Goal: Task Accomplishment & Management: Manage account settings

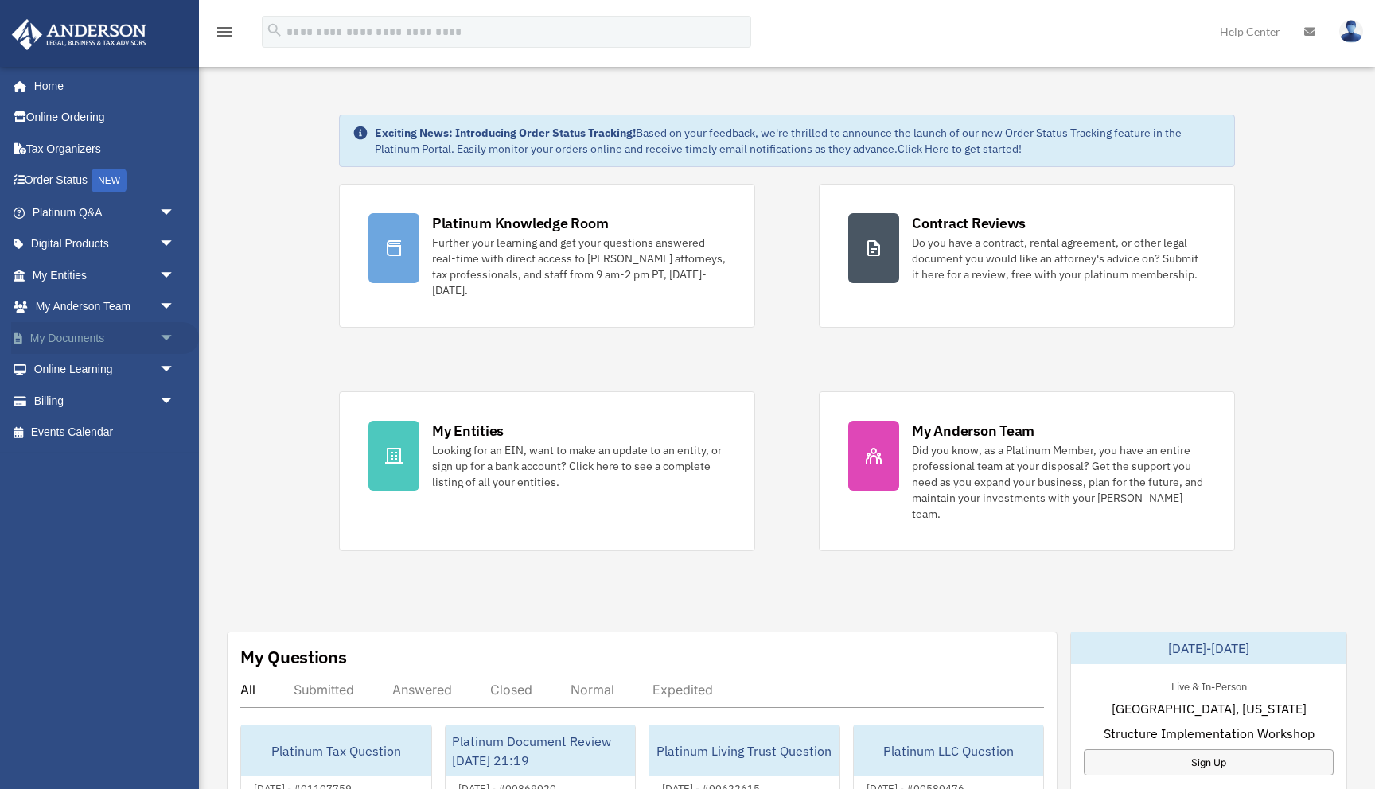
click at [49, 334] on link "My Documents arrow_drop_down" at bounding box center [105, 338] width 188 height 32
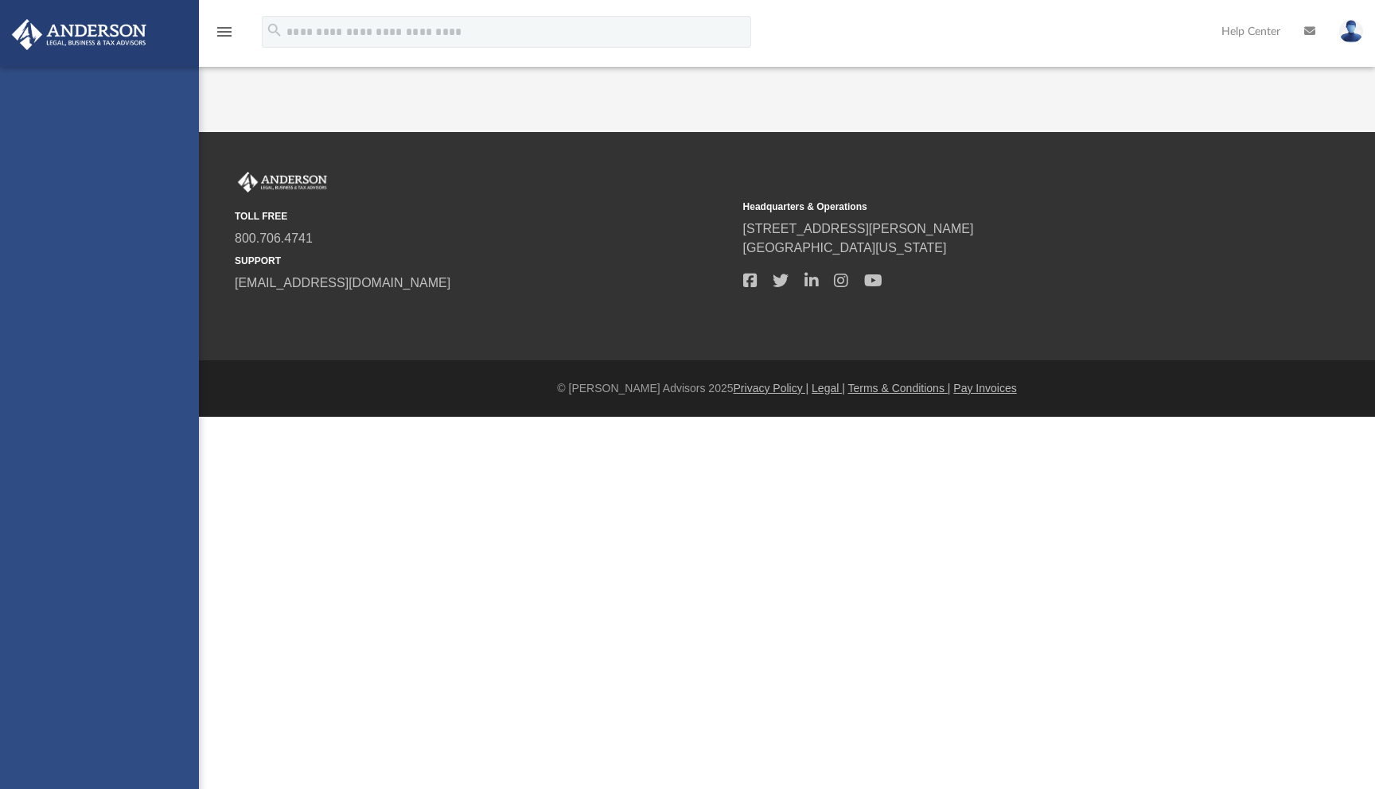
click at [49, 337] on div "[EMAIL_ADDRESS][DATE][DOMAIN_NAME] Sign Out [EMAIL_ADDRESS][DATE][DOMAIN_NAME] …" at bounding box center [99, 461] width 199 height 789
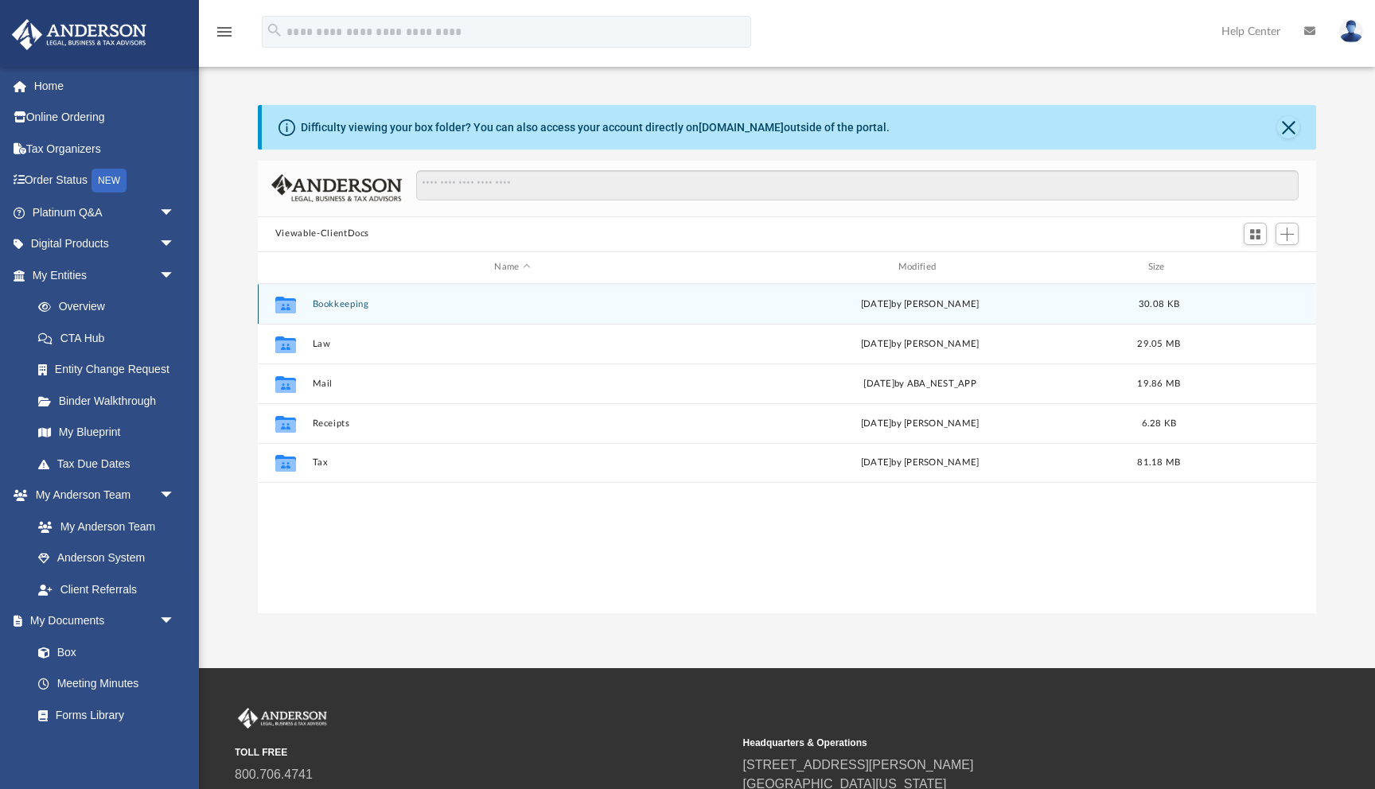
scroll to position [361, 1058]
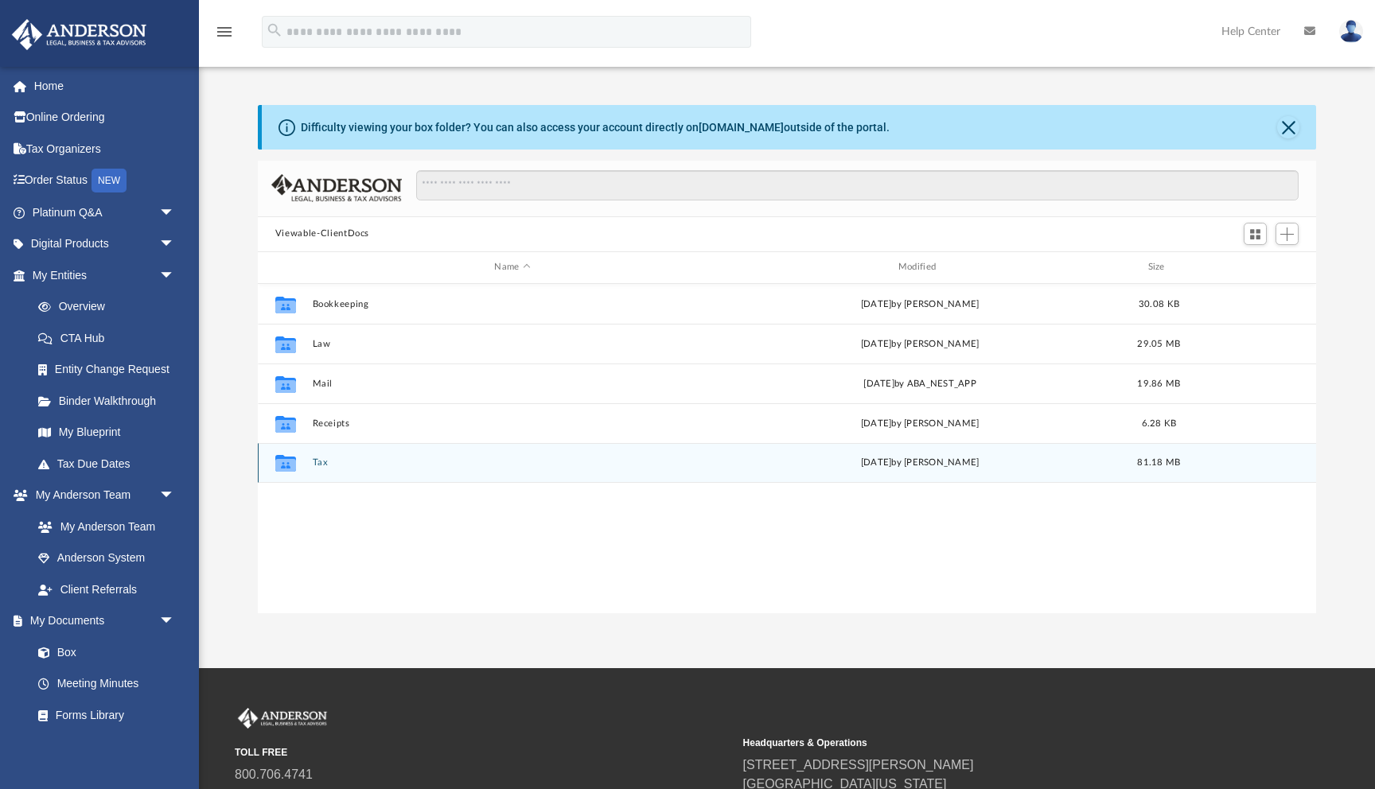
click at [301, 468] on div "Collaborated Folder" at bounding box center [286, 462] width 40 height 25
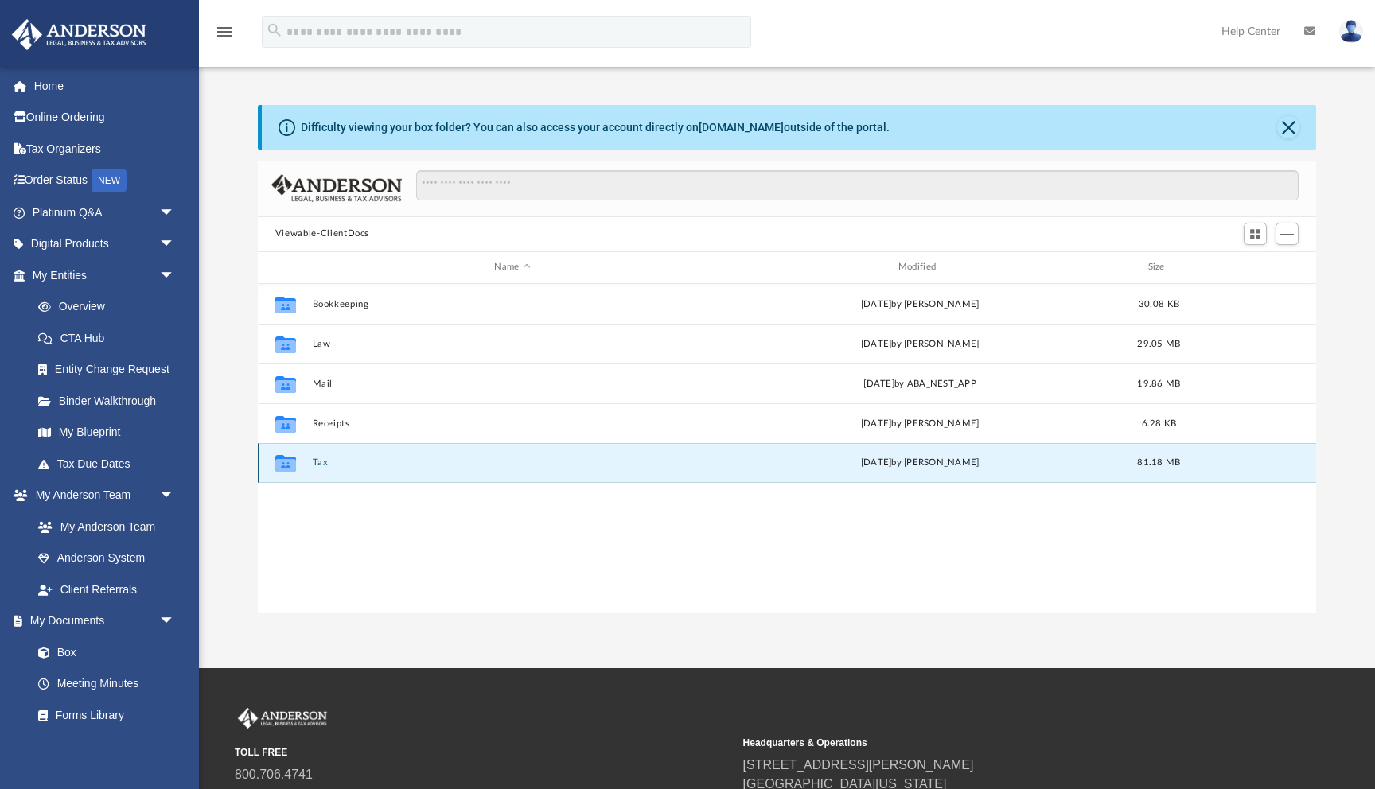
click at [322, 462] on button "Tax" at bounding box center [512, 463] width 400 height 10
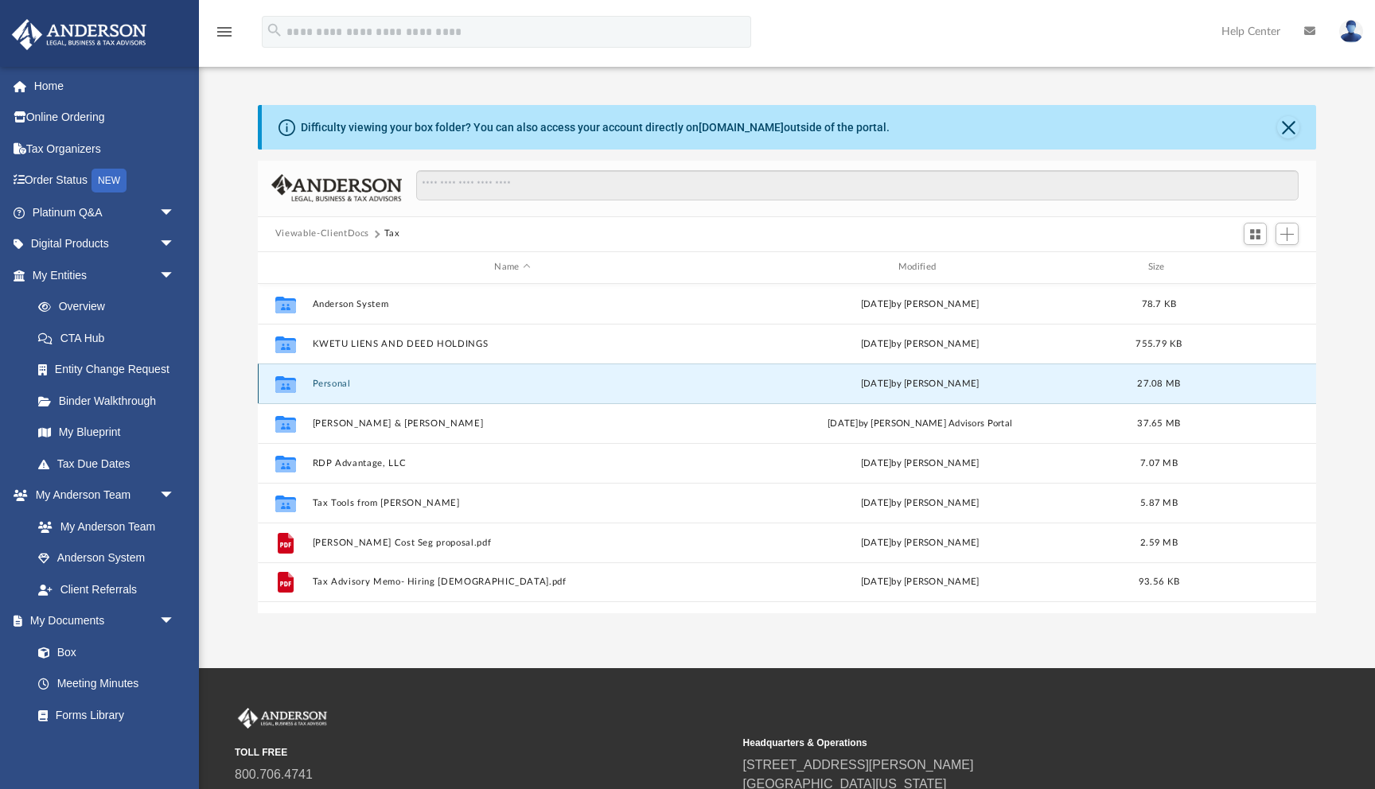
click at [329, 386] on button "Personal" at bounding box center [512, 384] width 400 height 10
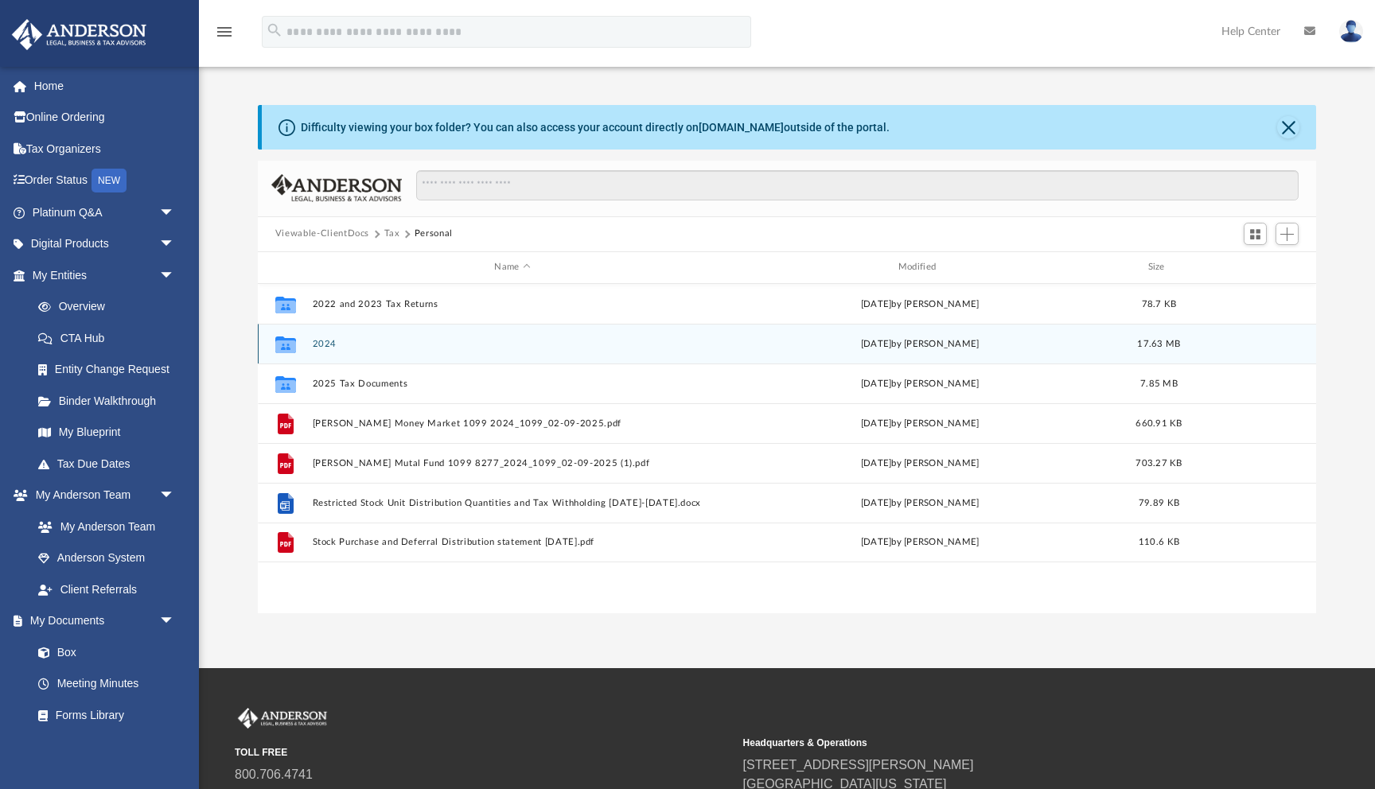
click at [288, 346] on icon "grid" at bounding box center [285, 344] width 21 height 17
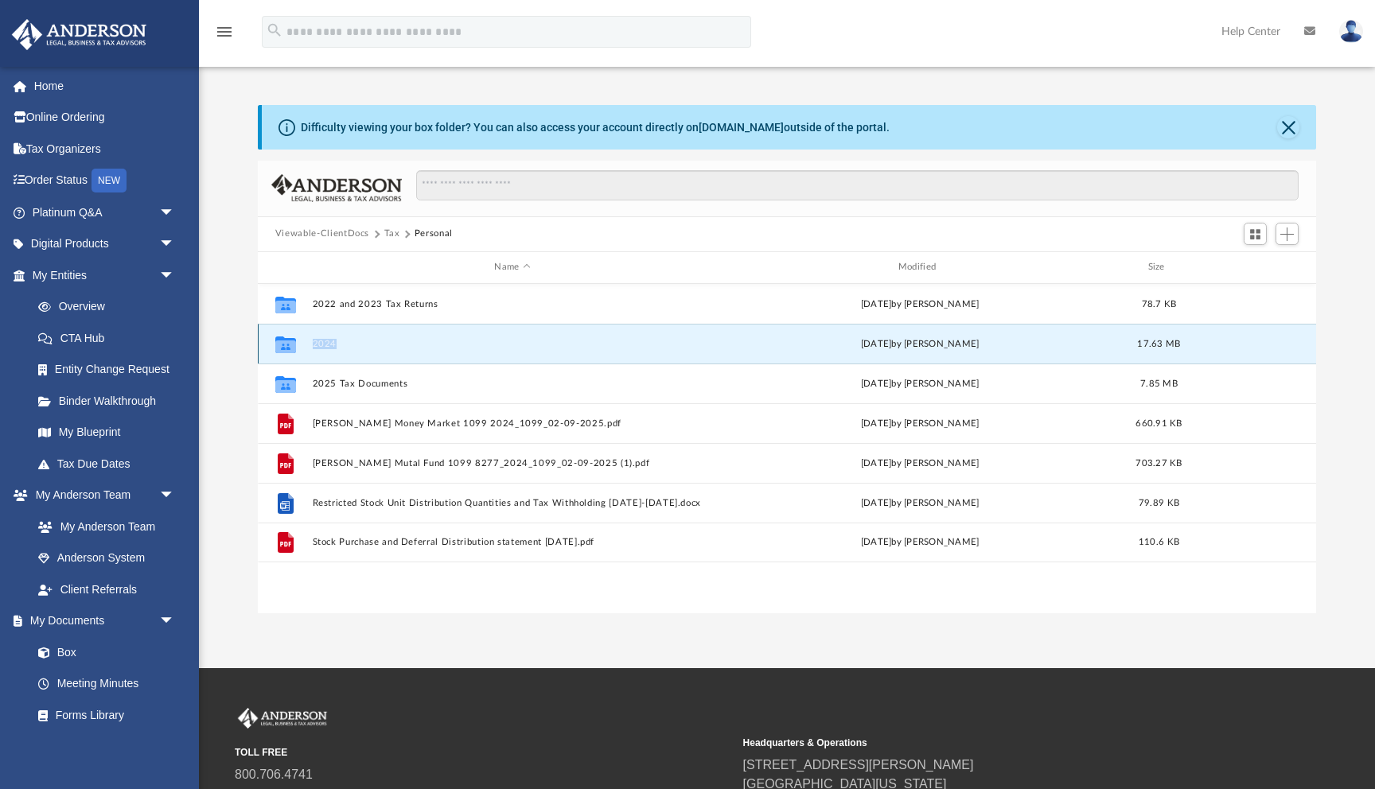
click at [323, 340] on button "2024" at bounding box center [512, 344] width 400 height 10
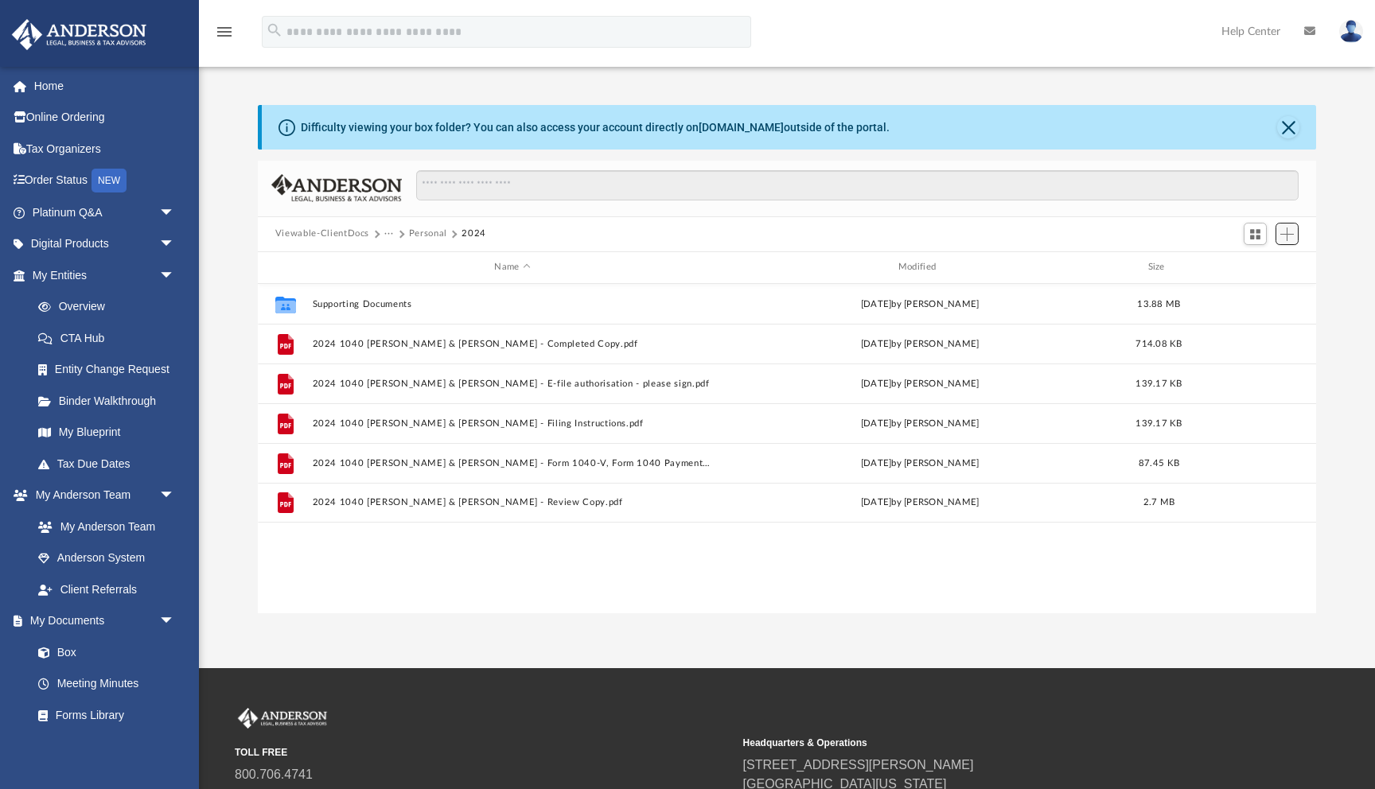
click at [1285, 238] on span "Add" at bounding box center [1287, 235] width 14 height 14
click at [1260, 270] on li "Upload" at bounding box center [1264, 265] width 51 height 17
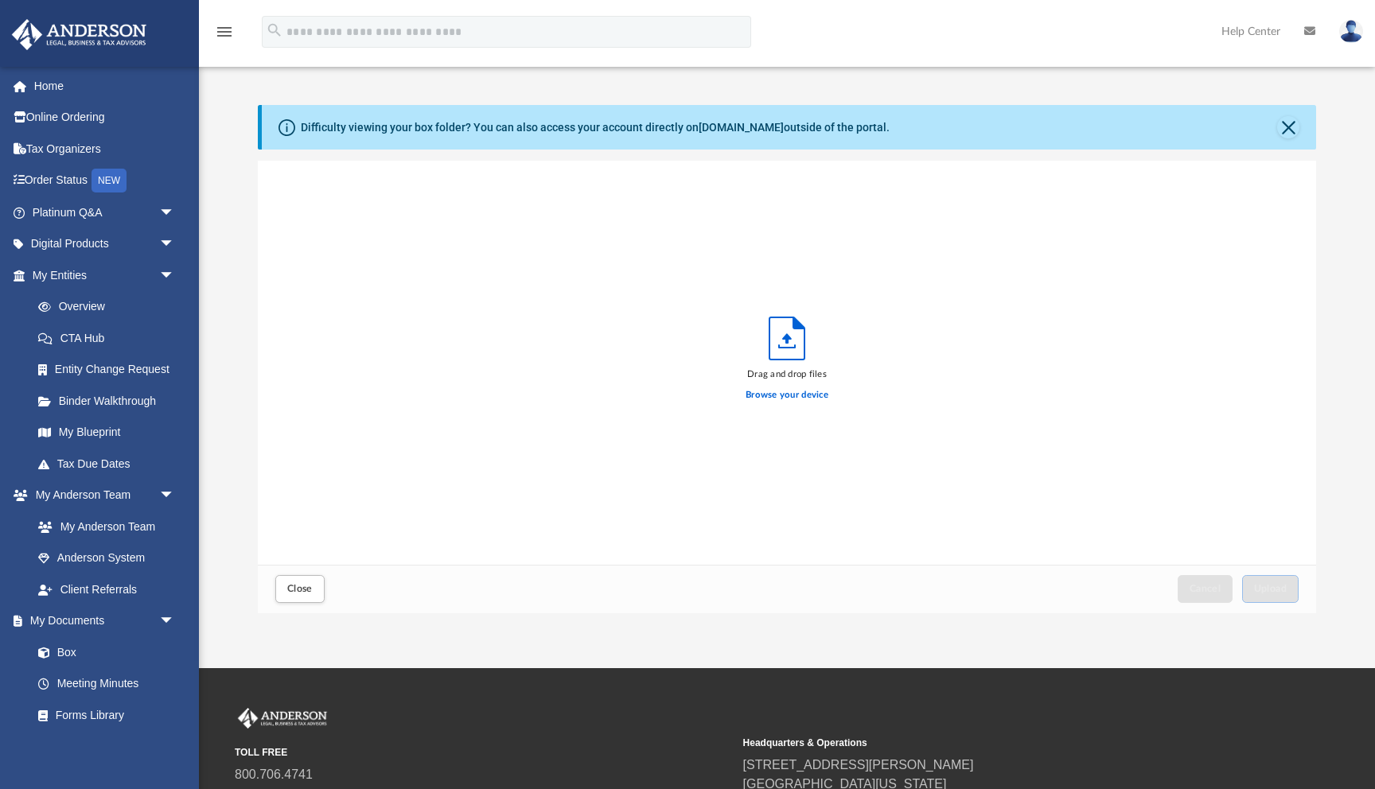
scroll to position [403, 1058]
click at [773, 398] on label "Browse your device" at bounding box center [787, 395] width 83 height 14
click at [0, 0] on input "Browse your device" at bounding box center [0, 0] width 0 height 0
click at [776, 391] on label "Browse your device" at bounding box center [787, 395] width 83 height 14
click at [0, 0] on input "Browse your device" at bounding box center [0, 0] width 0 height 0
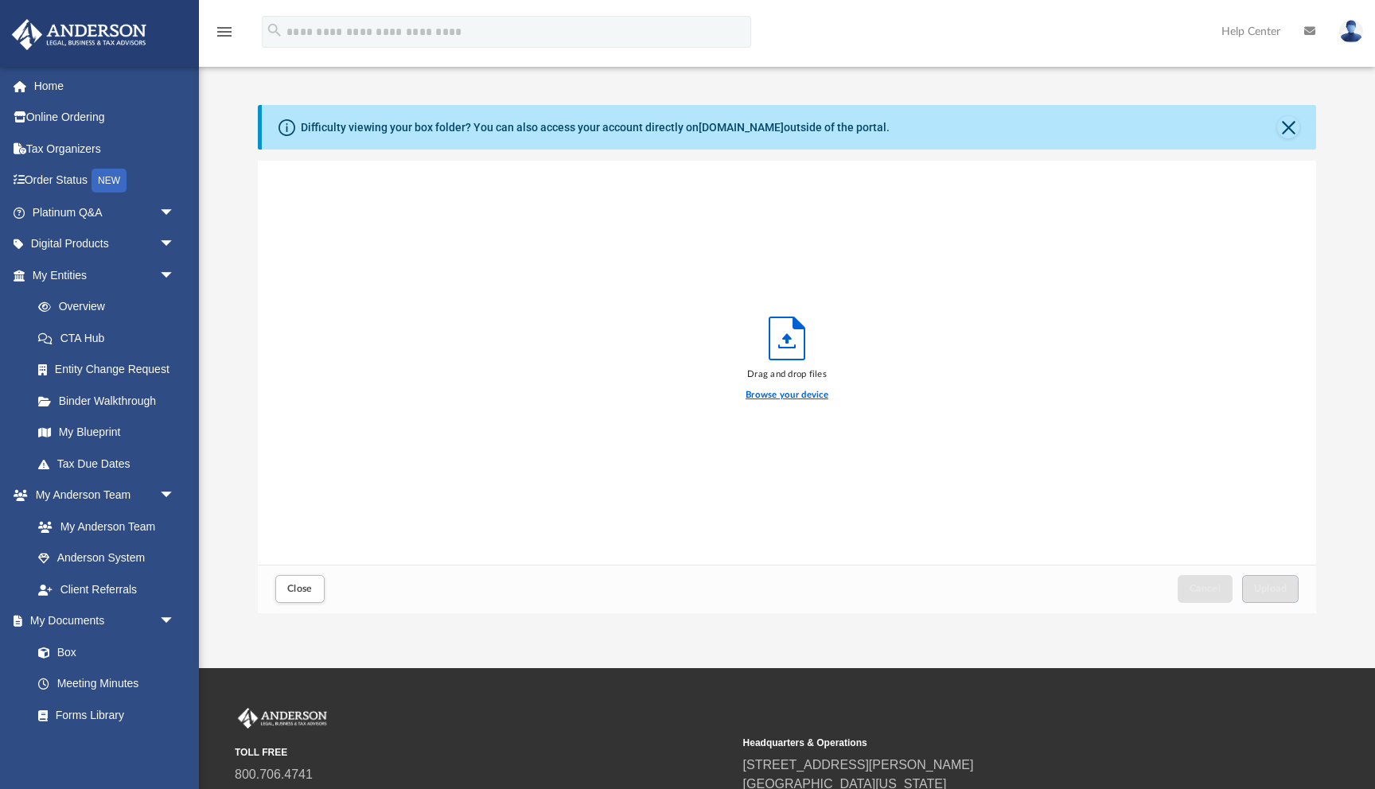
click at [764, 394] on label "Browse your device" at bounding box center [787, 395] width 83 height 14
click at [0, 0] on input "Browse your device" at bounding box center [0, 0] width 0 height 0
click at [763, 394] on label "Browse your device" at bounding box center [787, 395] width 83 height 14
click at [0, 0] on input "Browse your device" at bounding box center [0, 0] width 0 height 0
click at [763, 394] on label "Browse your device" at bounding box center [787, 395] width 83 height 14
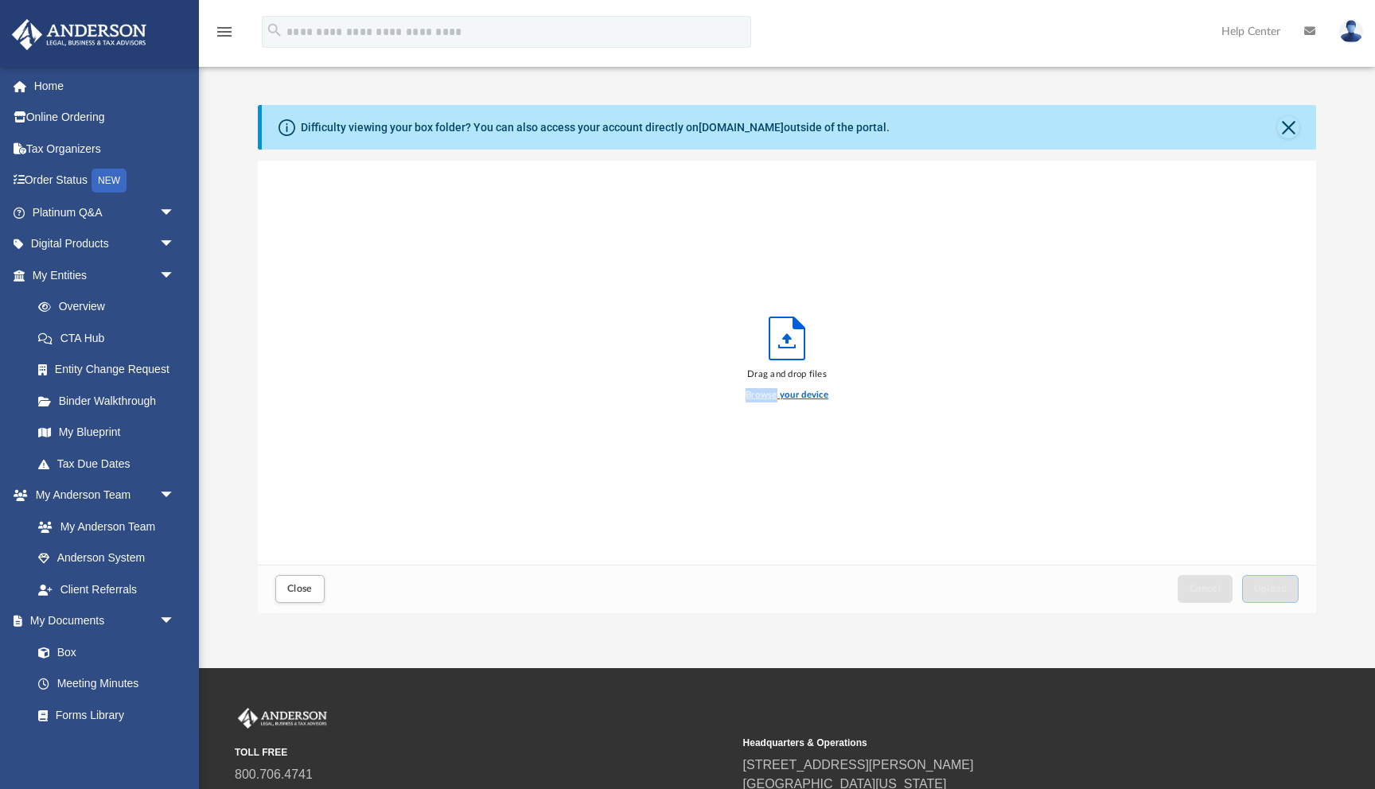
click at [0, 0] on input "Browse your device" at bounding box center [0, 0] width 0 height 0
click at [786, 393] on label "Browse your device" at bounding box center [787, 395] width 83 height 14
click at [0, 0] on input "Browse your device" at bounding box center [0, 0] width 0 height 0
click at [786, 393] on label "Browse your device" at bounding box center [787, 395] width 83 height 14
click at [0, 0] on input "Browse your device" at bounding box center [0, 0] width 0 height 0
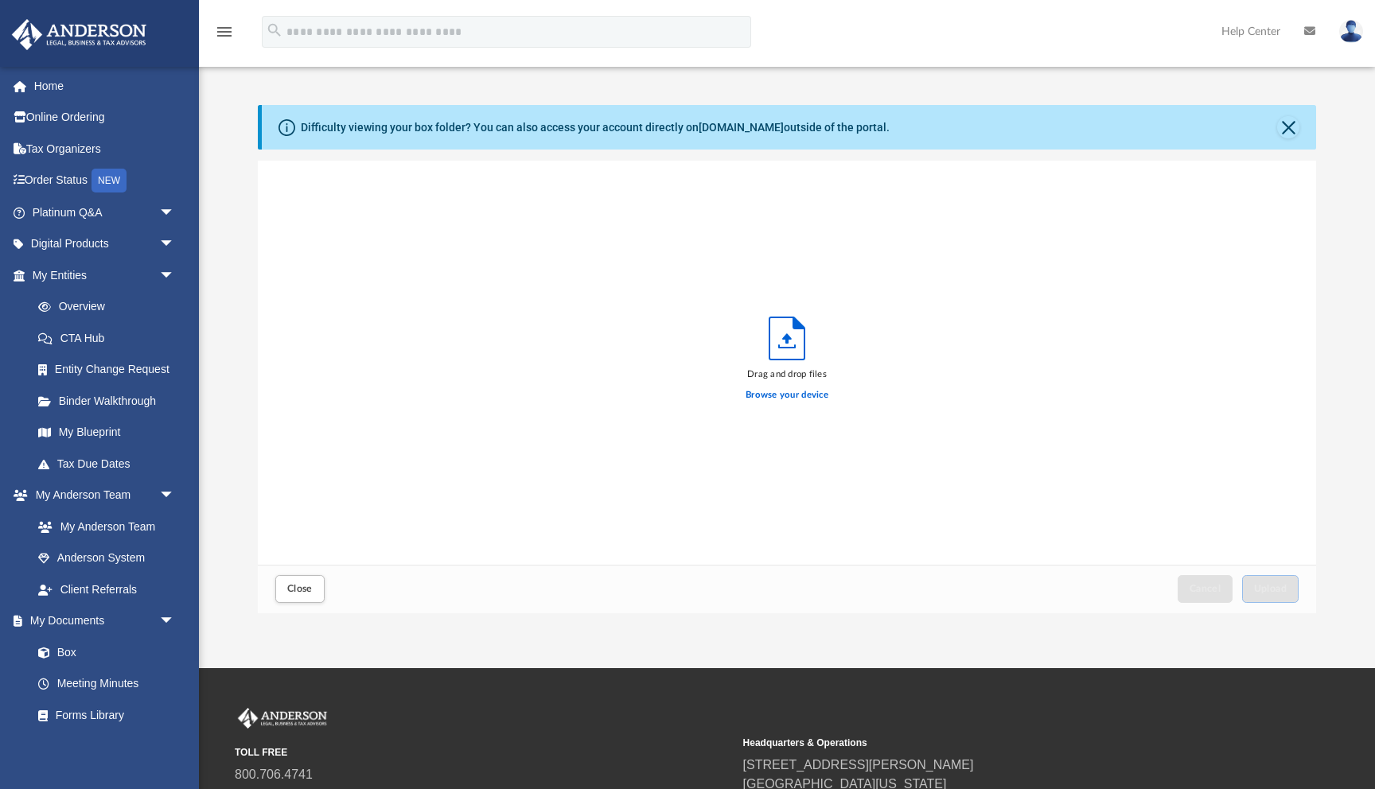
click at [683, 536] on div "Drag and drop files Browse your device" at bounding box center [787, 363] width 1058 height 404
click at [789, 391] on label "Browse your device" at bounding box center [787, 395] width 83 height 14
click at [0, 0] on input "Browse your device" at bounding box center [0, 0] width 0 height 0
click at [789, 390] on label "Browse your device" at bounding box center [787, 395] width 83 height 14
click at [0, 0] on input "Browse your device" at bounding box center [0, 0] width 0 height 0
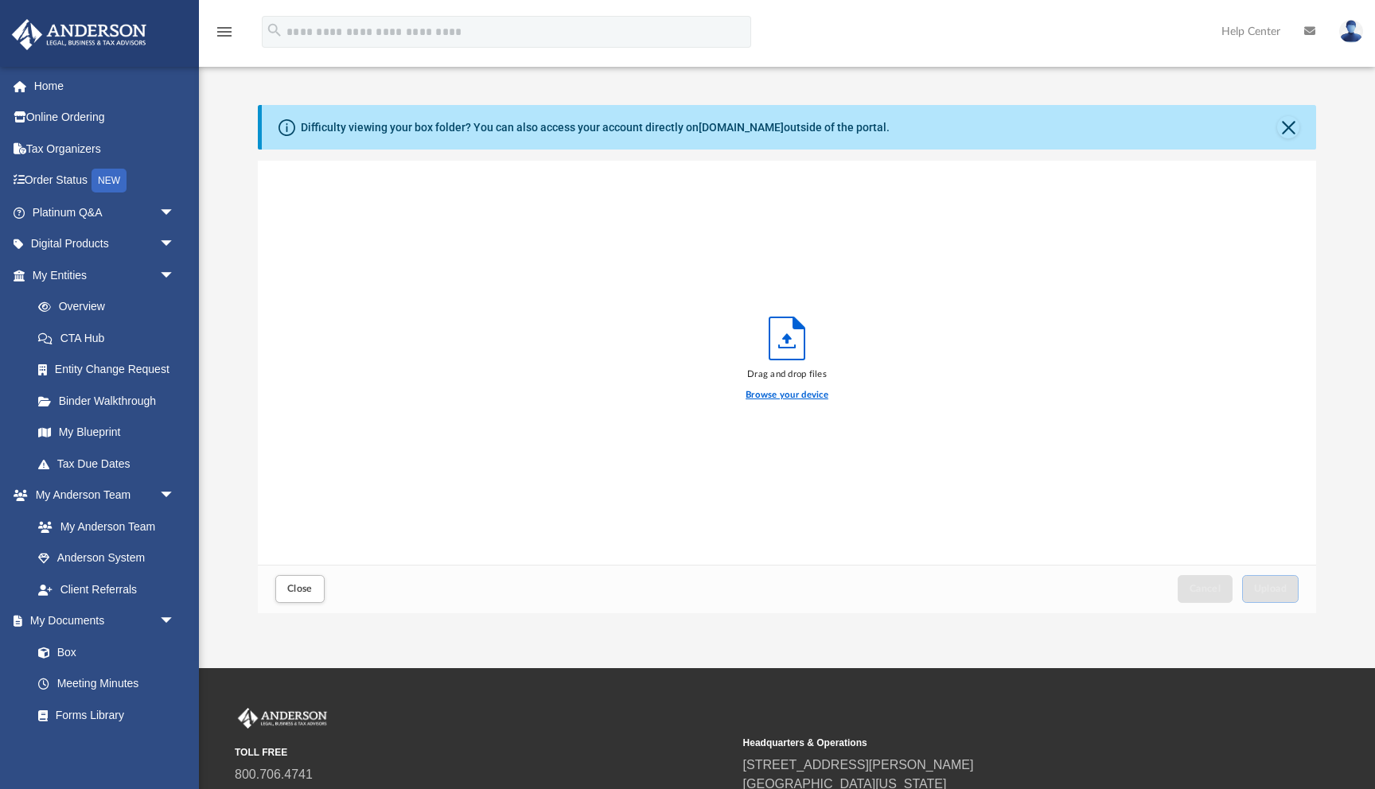
click at [790, 388] on label "Browse your device" at bounding box center [787, 395] width 83 height 14
click at [0, 0] on input "Browse your device" at bounding box center [0, 0] width 0 height 0
click at [772, 394] on label "Browse your device" at bounding box center [787, 395] width 83 height 14
click at [0, 0] on input "Browse your device" at bounding box center [0, 0] width 0 height 0
click at [771, 394] on label "Browse your device" at bounding box center [787, 395] width 83 height 14
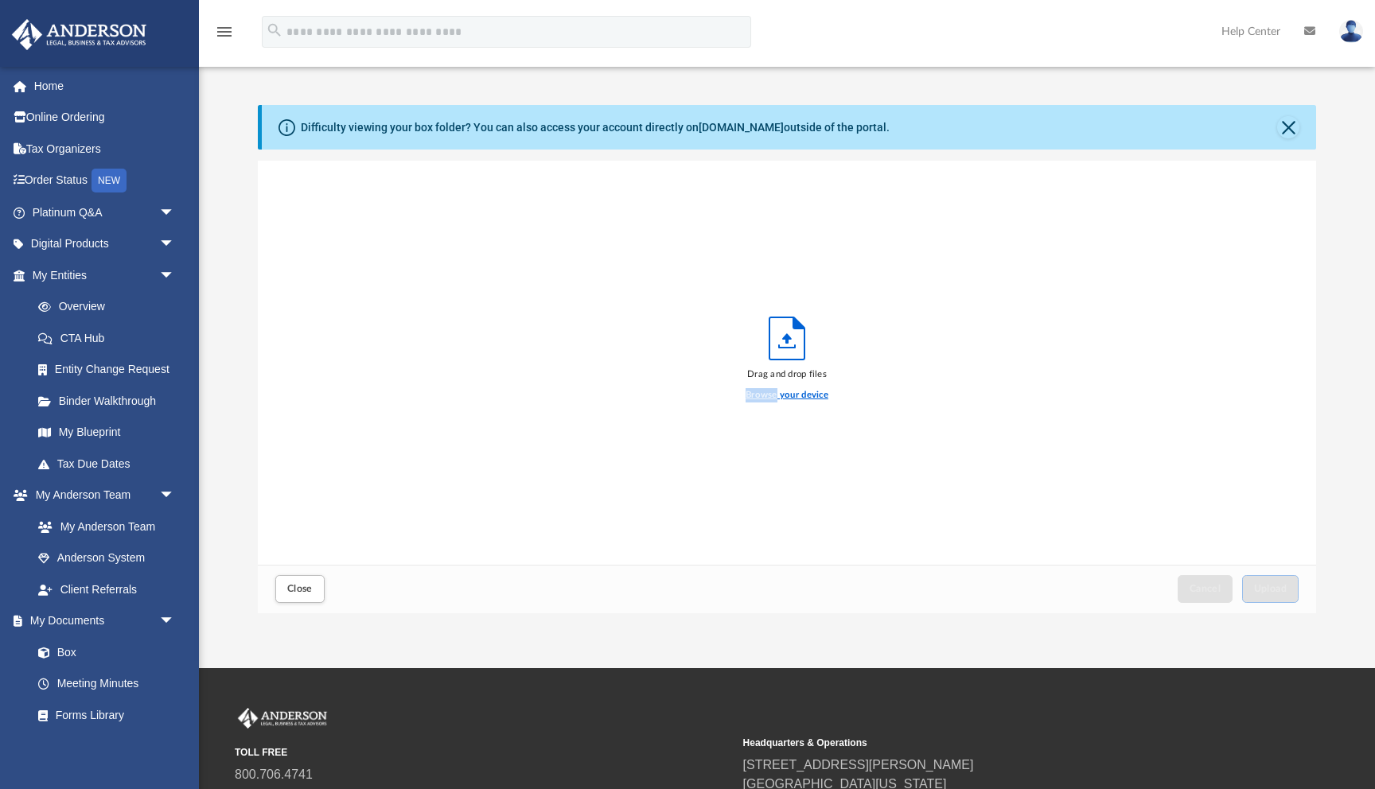
click at [0, 0] on input "Browse your device" at bounding box center [0, 0] width 0 height 0
click at [771, 394] on label "Browse your device" at bounding box center [787, 395] width 83 height 14
click at [0, 0] on input "Browse your device" at bounding box center [0, 0] width 0 height 0
click at [771, 394] on label "Browse your device" at bounding box center [787, 395] width 83 height 14
click at [0, 0] on input "Browse your device" at bounding box center [0, 0] width 0 height 0
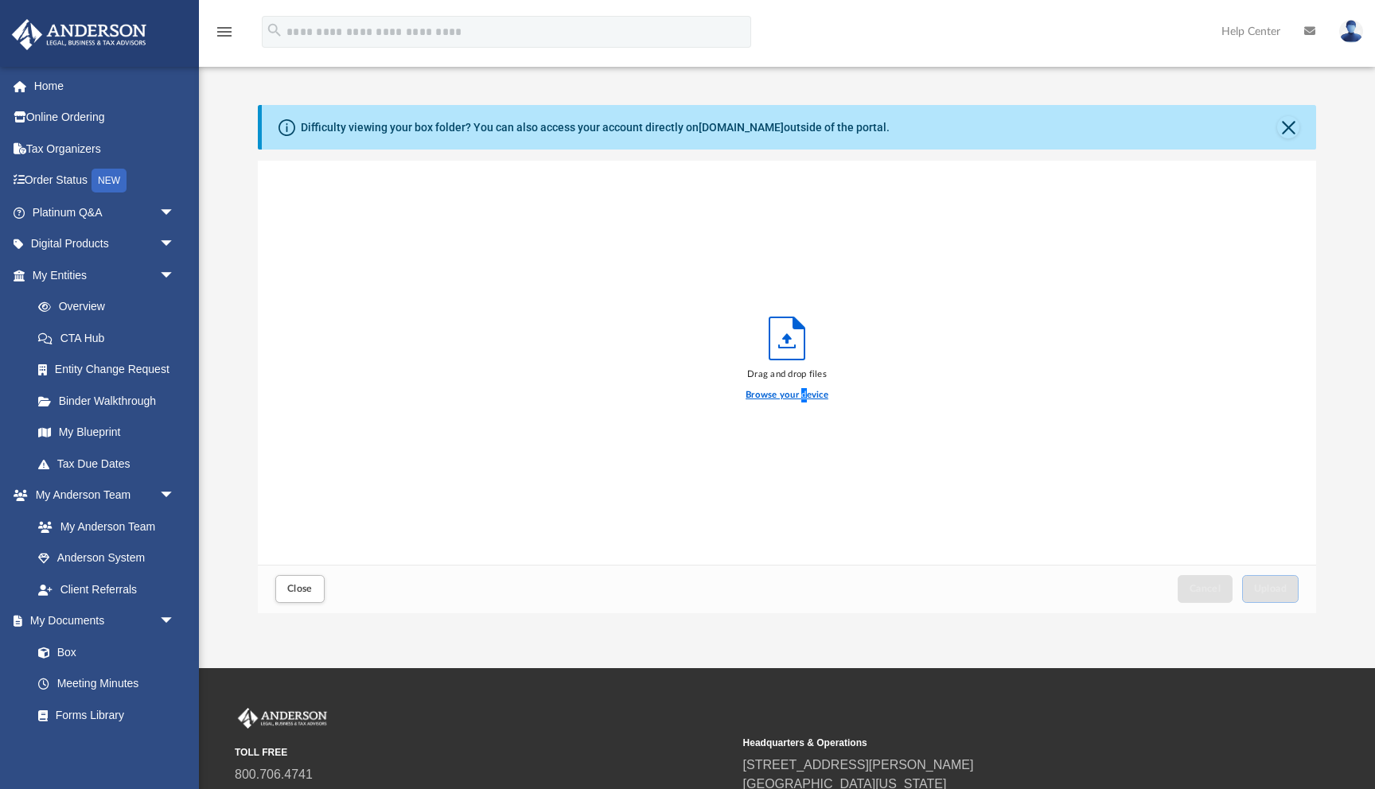
drag, startPoint x: 801, startPoint y: 395, endPoint x: 809, endPoint y: 388, distance: 10.7
click at [809, 388] on label "Browse your device" at bounding box center [787, 395] width 83 height 14
click at [787, 434] on div "Drag and drop files Browse your device" at bounding box center [787, 363] width 1058 height 404
click at [769, 396] on label "Browse your device" at bounding box center [787, 395] width 83 height 14
click at [0, 0] on input "Browse your device" at bounding box center [0, 0] width 0 height 0
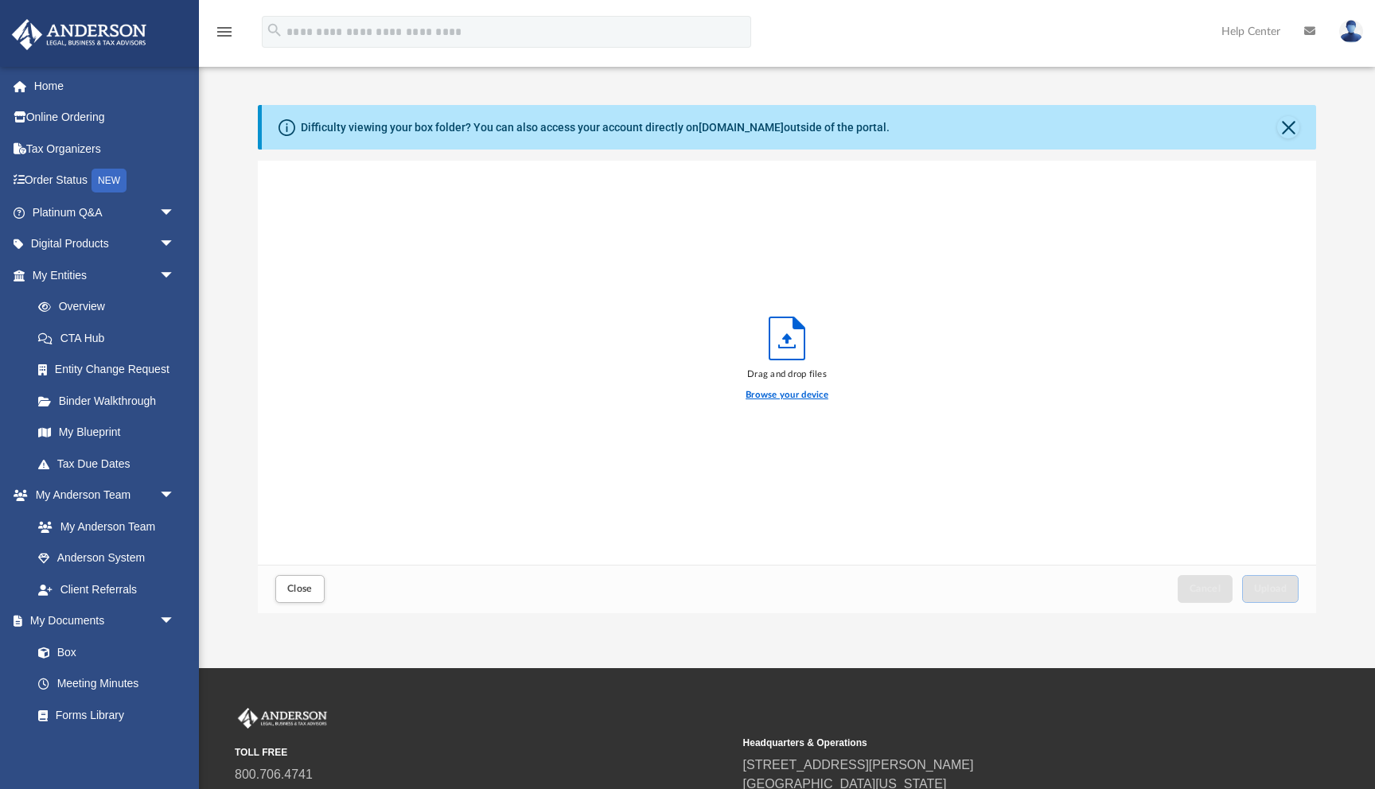
click at [769, 391] on label "Browse your device" at bounding box center [787, 395] width 83 height 14
click at [0, 0] on input "Browse your device" at bounding box center [0, 0] width 0 height 0
click at [769, 391] on label "Browse your device" at bounding box center [787, 395] width 83 height 14
click at [0, 0] on input "Browse your device" at bounding box center [0, 0] width 0 height 0
click at [314, 590] on button "Close" at bounding box center [299, 589] width 49 height 28
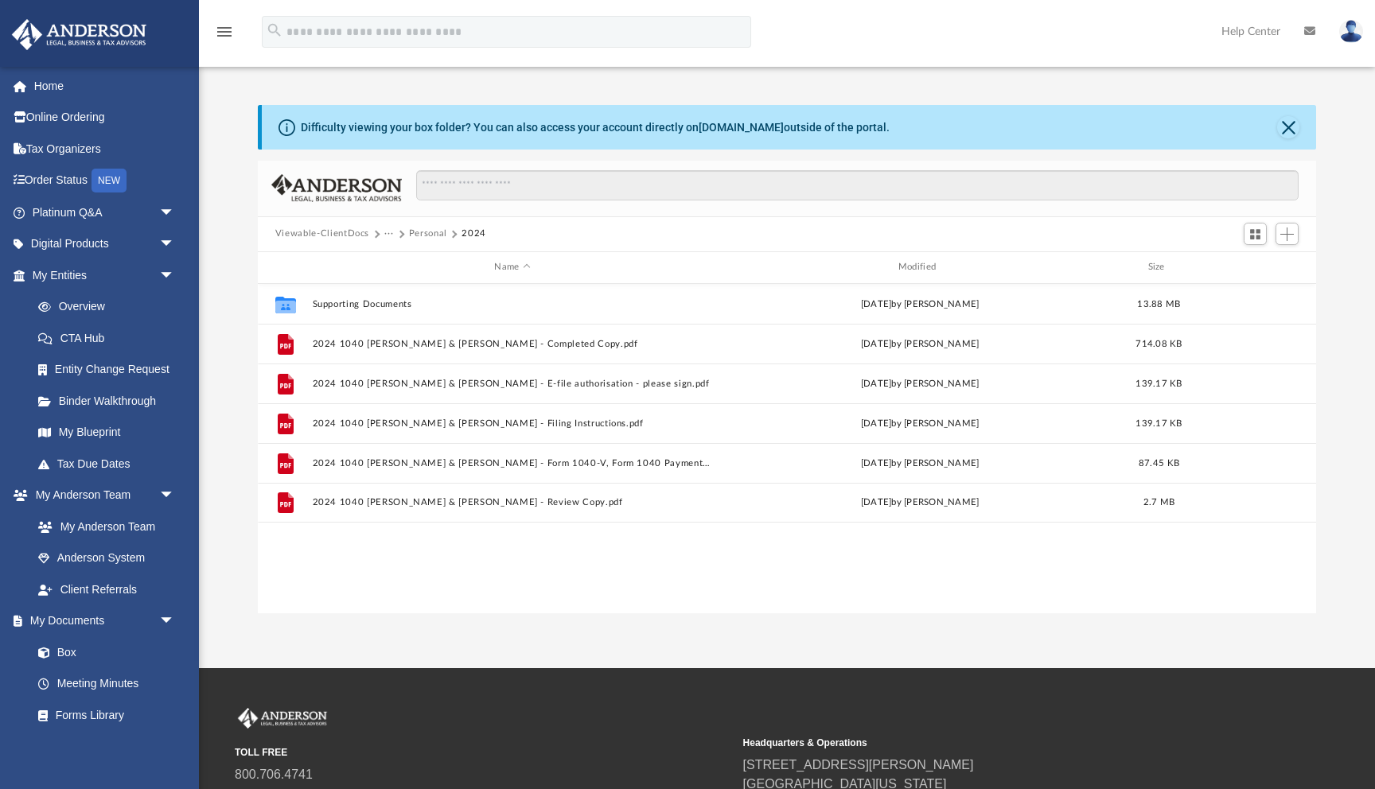
click at [435, 231] on button "Personal" at bounding box center [428, 234] width 38 height 14
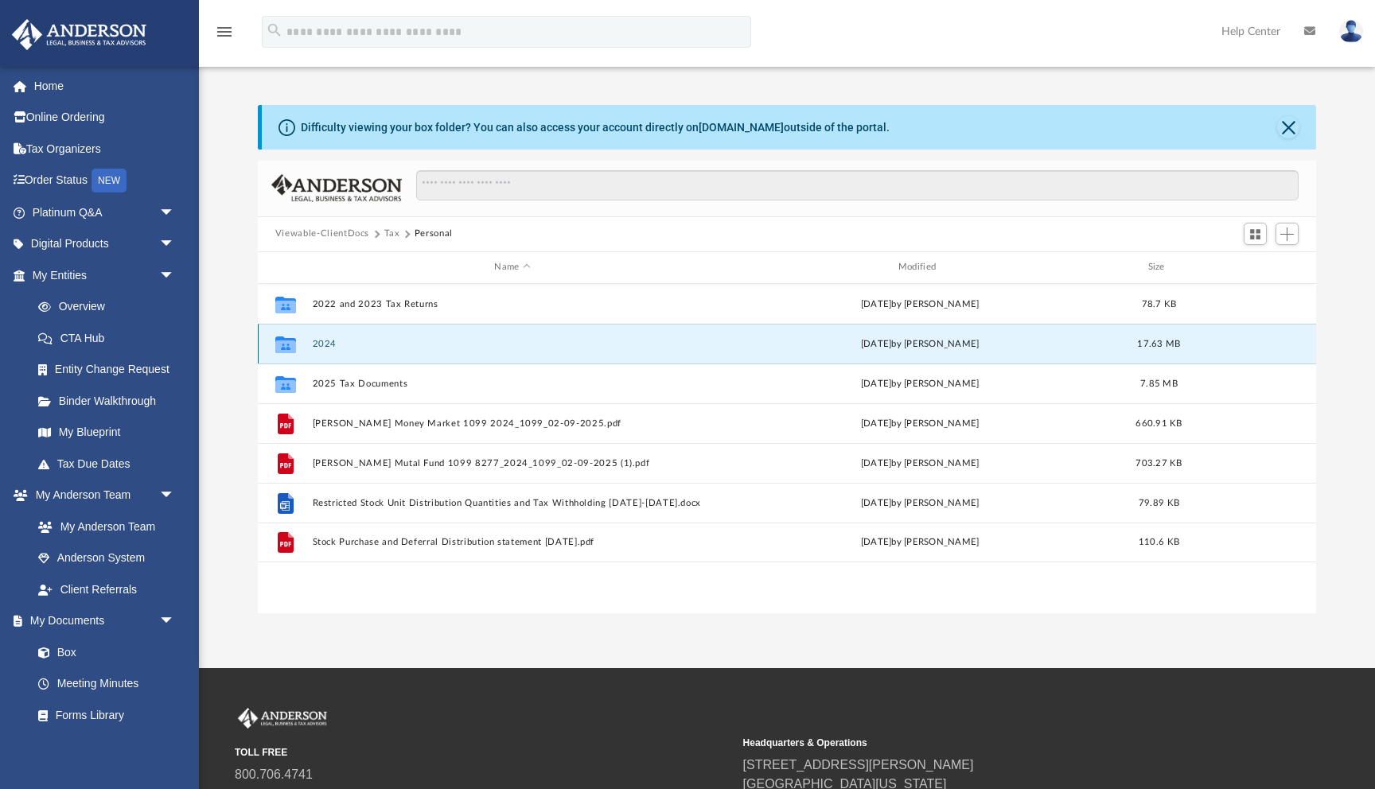
click at [321, 341] on button "2024" at bounding box center [512, 344] width 400 height 10
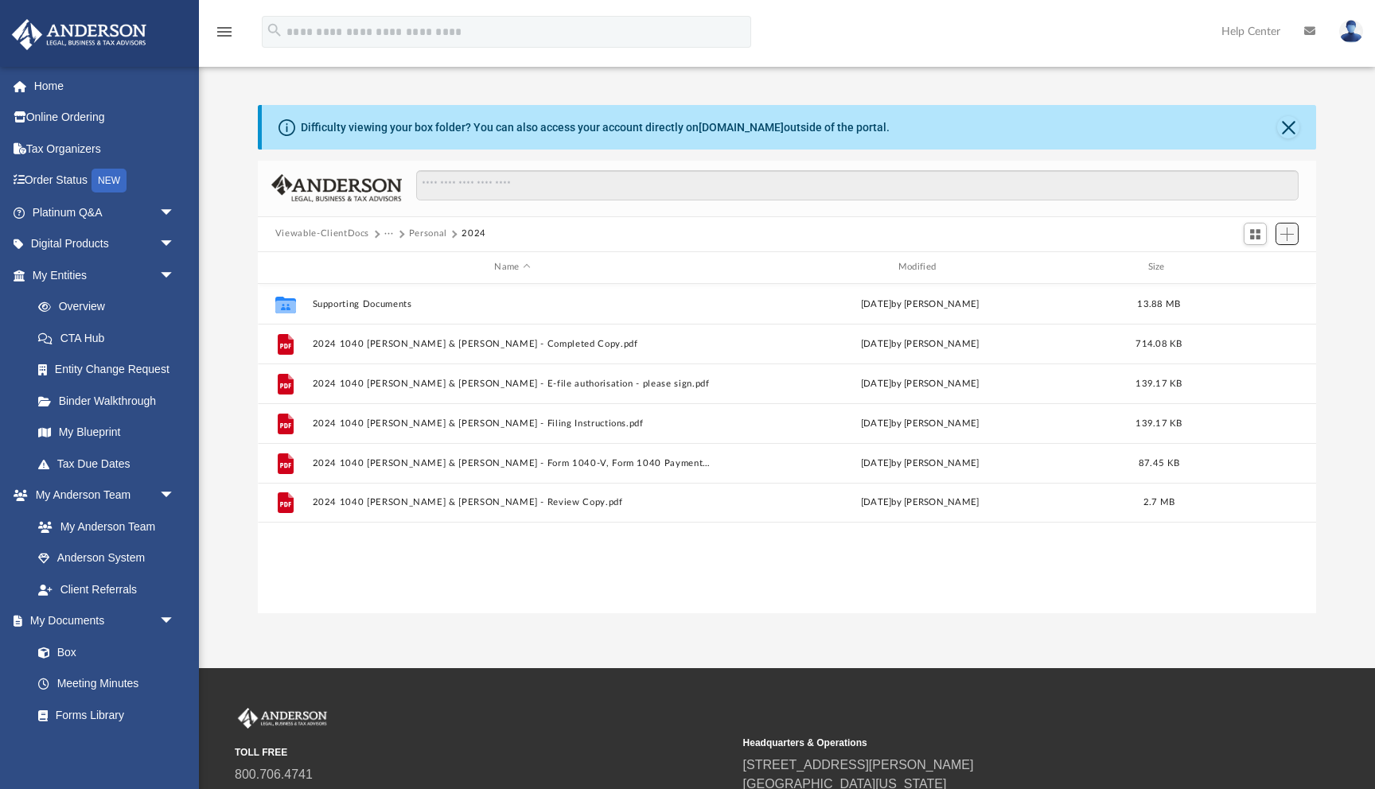
click at [1291, 239] on span "Add" at bounding box center [1287, 235] width 14 height 14
click at [1248, 267] on li "Upload" at bounding box center [1264, 265] width 51 height 17
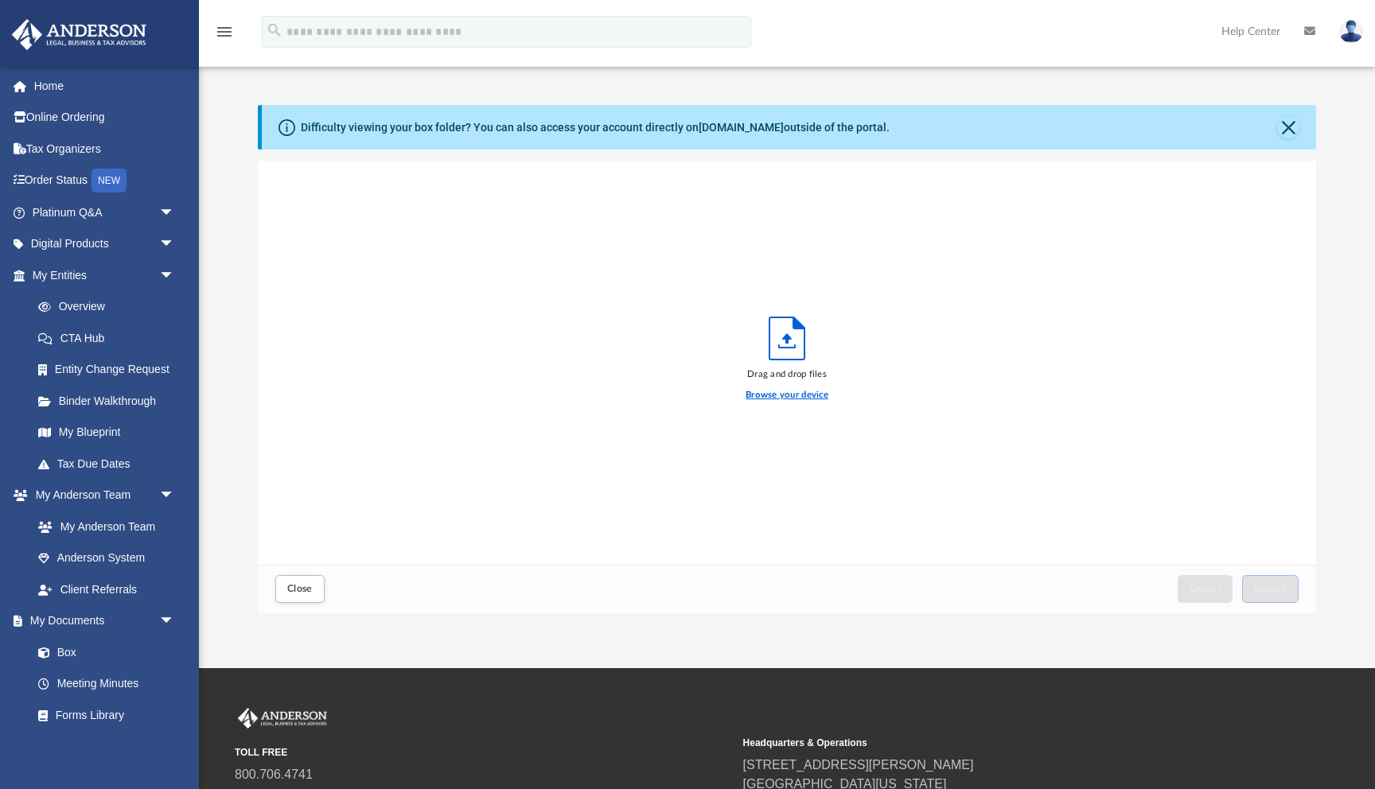
click at [754, 397] on label "Browse your device" at bounding box center [787, 395] width 83 height 14
click at [0, 0] on input "Browse your device" at bounding box center [0, 0] width 0 height 0
click at [754, 392] on label "Browse your device" at bounding box center [787, 395] width 83 height 14
click at [0, 0] on input "Browse your device" at bounding box center [0, 0] width 0 height 0
click at [754, 392] on label "Browse your device" at bounding box center [787, 395] width 83 height 14
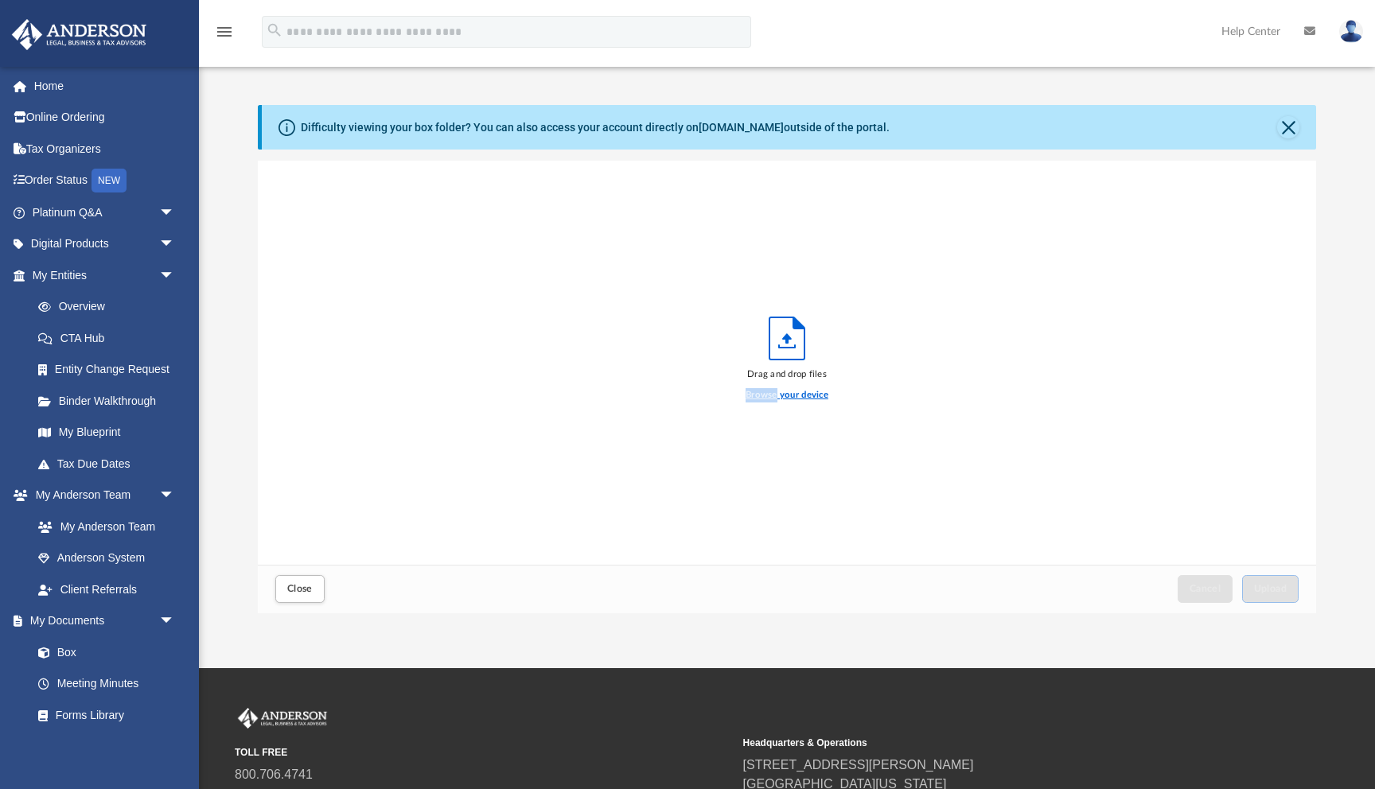
click at [0, 0] on input "Browse your device" at bounding box center [0, 0] width 0 height 0
click at [1289, 127] on button "Close" at bounding box center [1288, 127] width 22 height 22
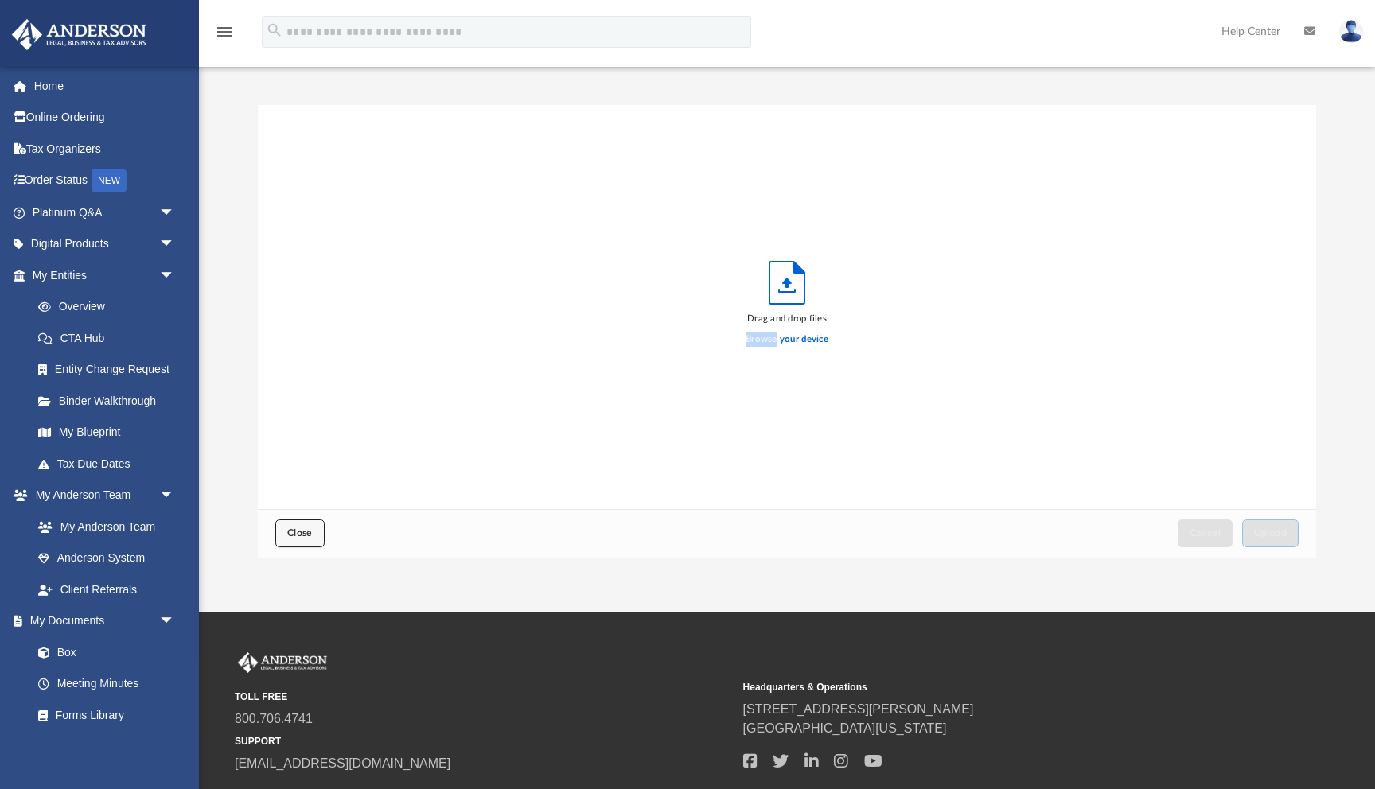
click at [293, 540] on button "Close" at bounding box center [299, 534] width 49 height 28
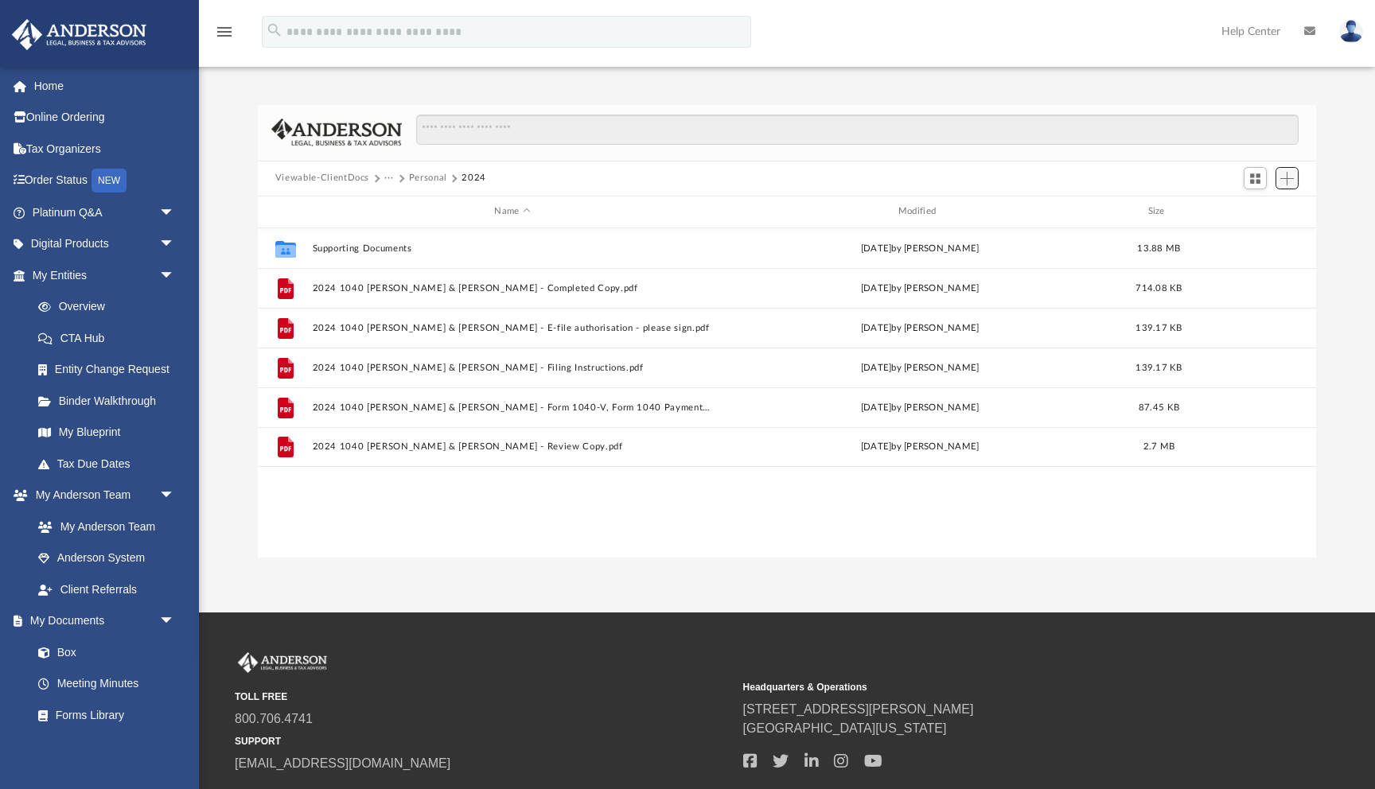
click at [1293, 177] on span "Add" at bounding box center [1287, 179] width 14 height 14
click at [1254, 214] on li "Upload" at bounding box center [1264, 209] width 51 height 17
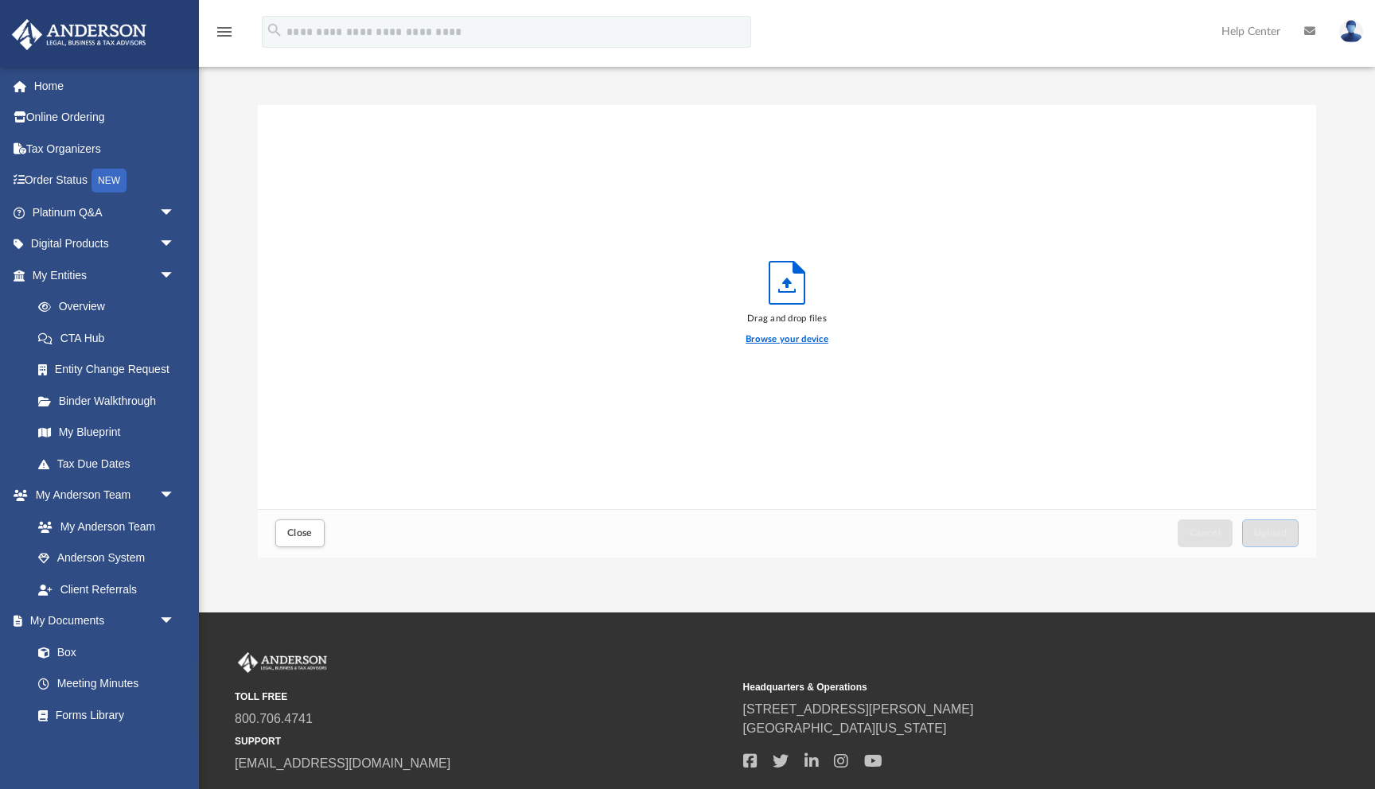
click at [771, 341] on label "Browse your device" at bounding box center [787, 340] width 83 height 14
click at [0, 0] on input "Browse your device" at bounding box center [0, 0] width 0 height 0
click at [769, 337] on label "Browse your device" at bounding box center [787, 340] width 83 height 14
click at [0, 0] on input "Browse your device" at bounding box center [0, 0] width 0 height 0
click at [768, 337] on label "Browse your device" at bounding box center [787, 340] width 83 height 14
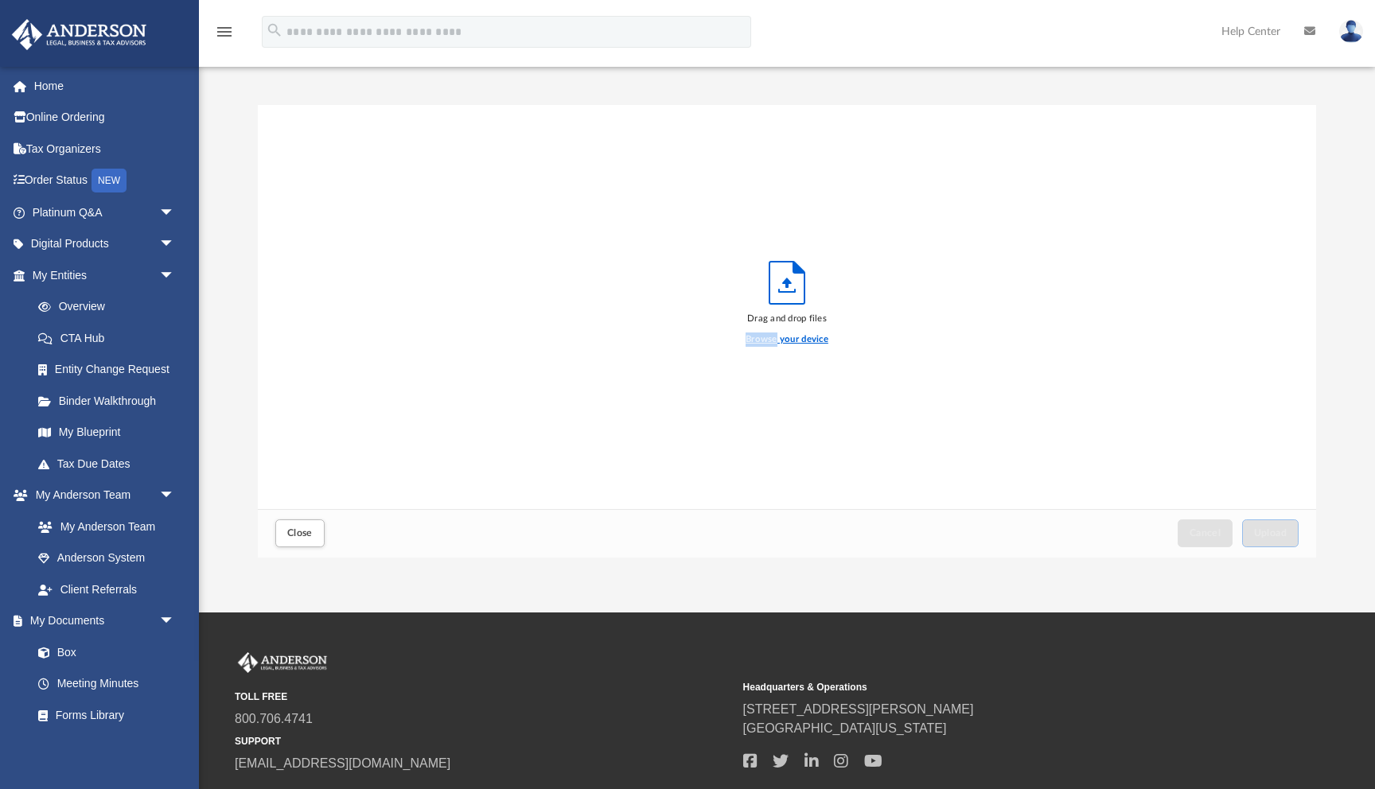
click at [0, 0] on input "Browse your device" at bounding box center [0, 0] width 0 height 0
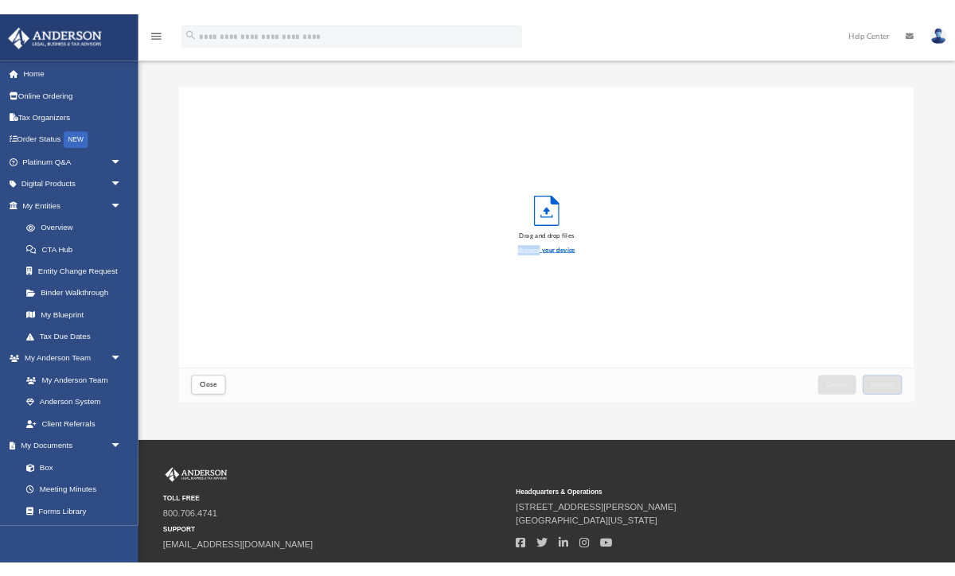
scroll to position [403, 680]
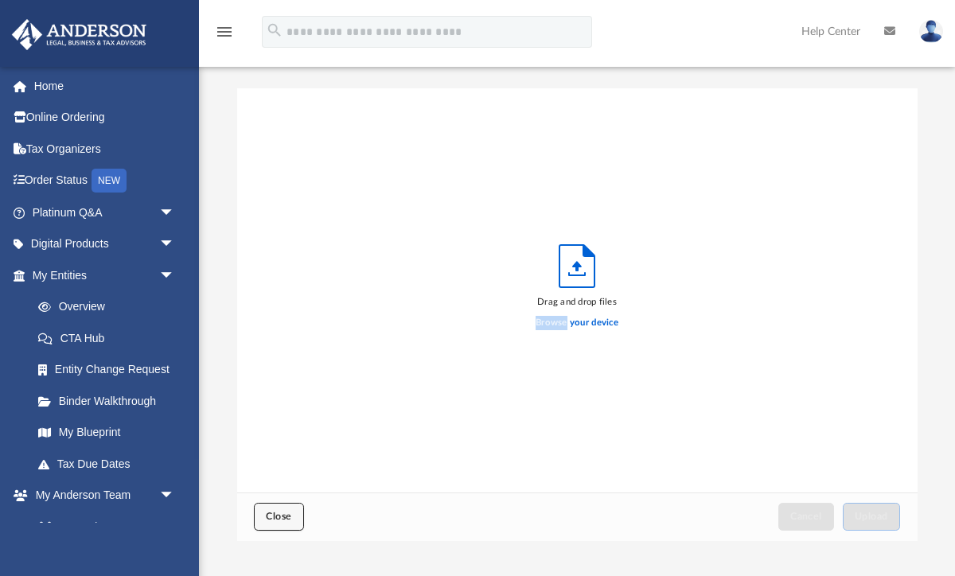
click at [279, 517] on span "Close" at bounding box center [278, 517] width 25 height 10
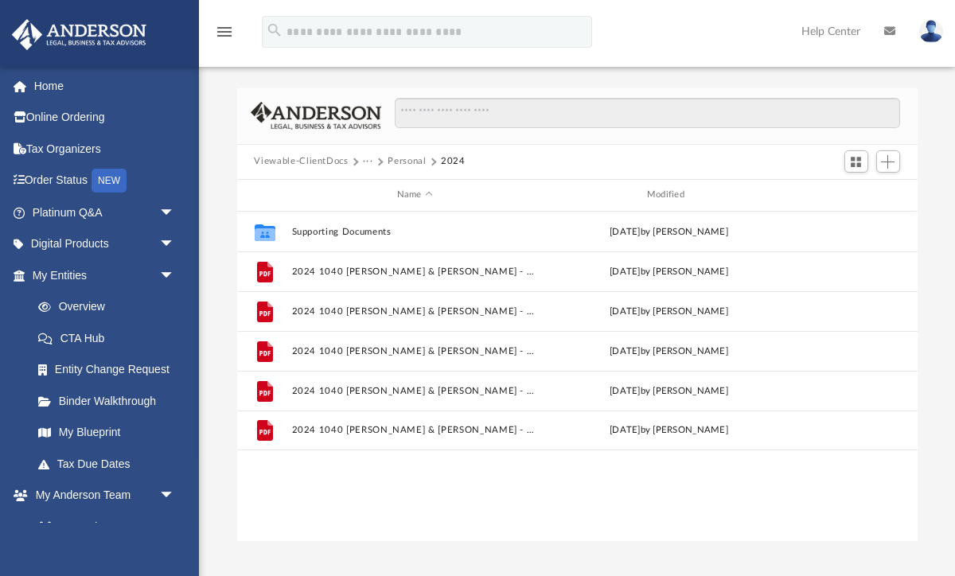
click at [405, 156] on button "Personal" at bounding box center [407, 161] width 38 height 14
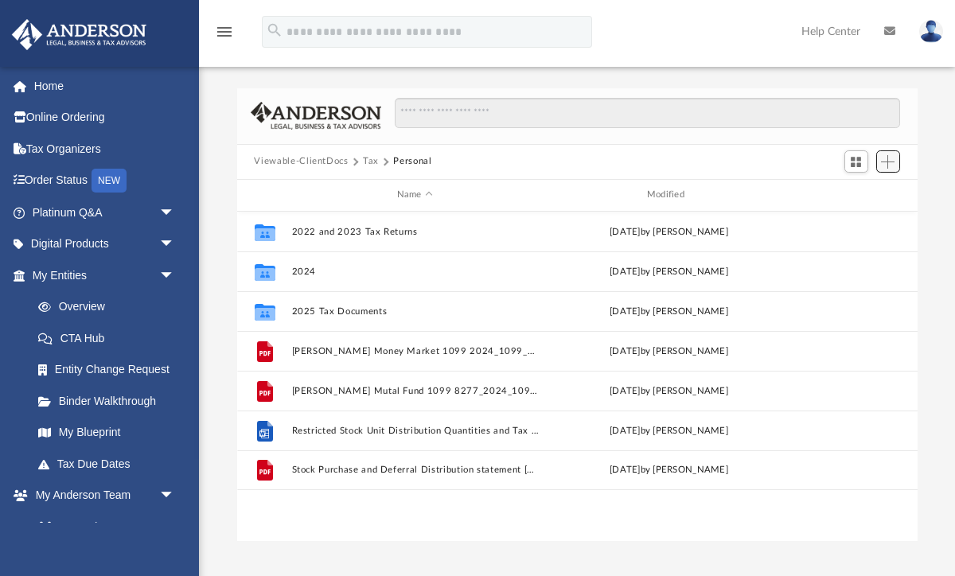
click at [894, 163] on span "Add" at bounding box center [888, 162] width 14 height 14
click at [856, 199] on li "Upload" at bounding box center [864, 193] width 51 height 17
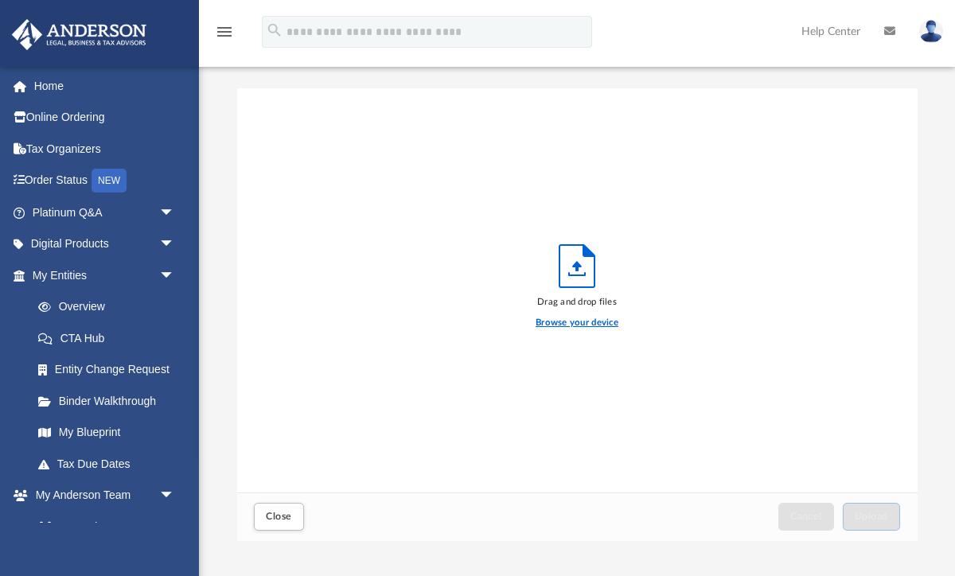
click at [560, 318] on label "Browse your device" at bounding box center [577, 323] width 83 height 14
click at [0, 0] on input "Browse your device" at bounding box center [0, 0] width 0 height 0
click at [554, 322] on label "Browse your device" at bounding box center [577, 323] width 83 height 14
click at [0, 0] on input "Browse your device" at bounding box center [0, 0] width 0 height 0
click at [277, 520] on span "Close" at bounding box center [278, 517] width 25 height 10
